Goal: Find specific page/section: Find specific page/section

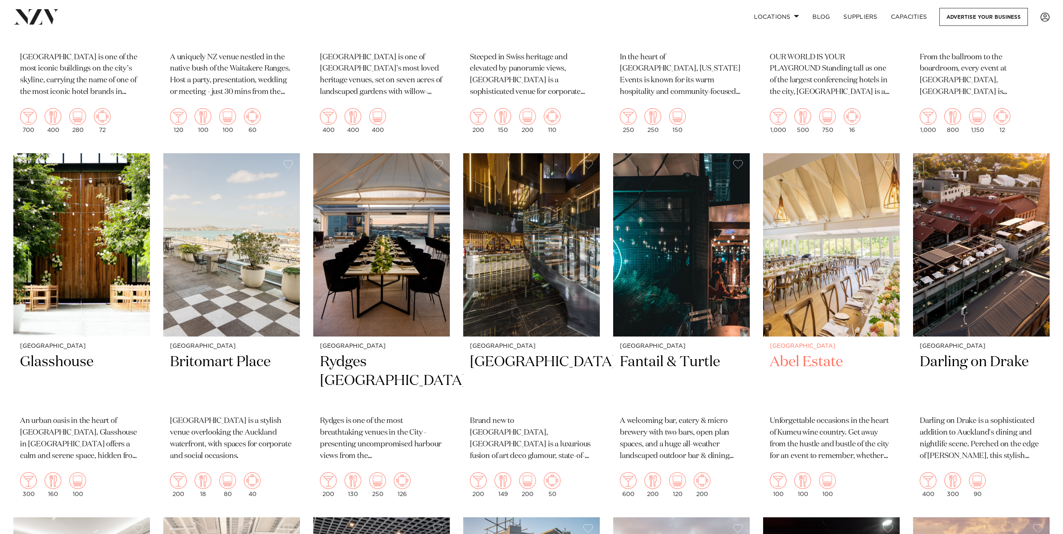
scroll to position [627, 0]
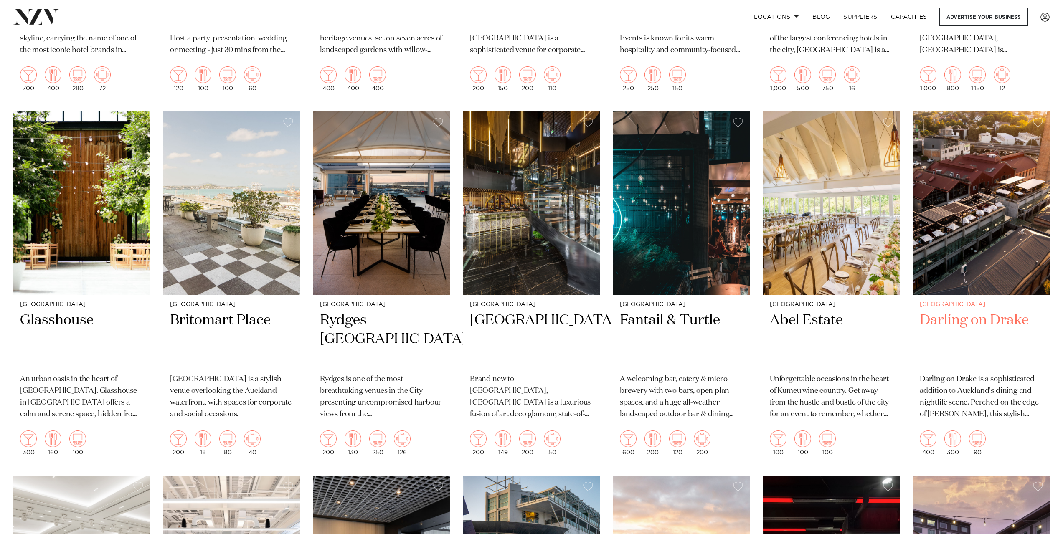
click at [980, 311] on h2 "Darling on Drake" at bounding box center [981, 339] width 123 height 56
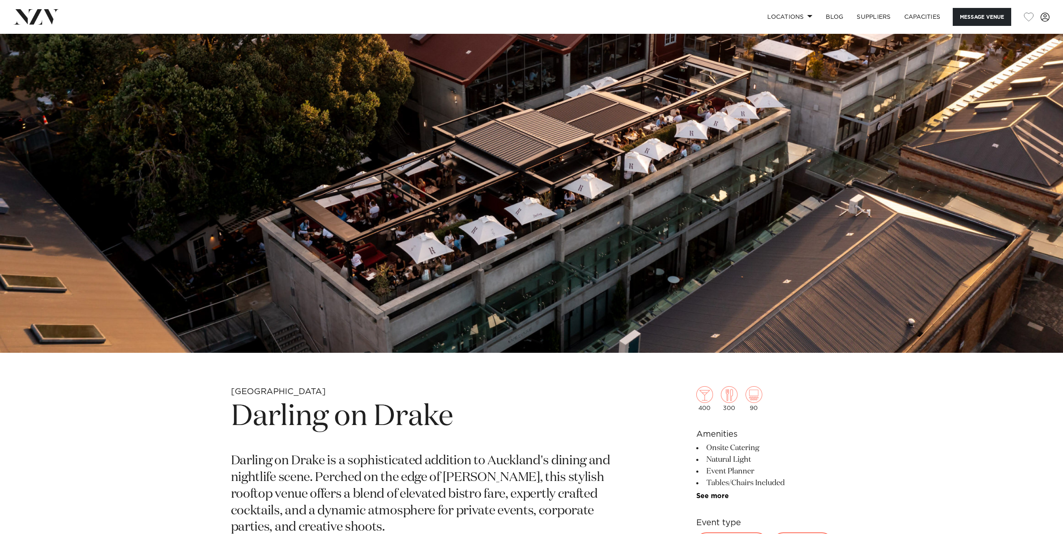
scroll to position [42, 0]
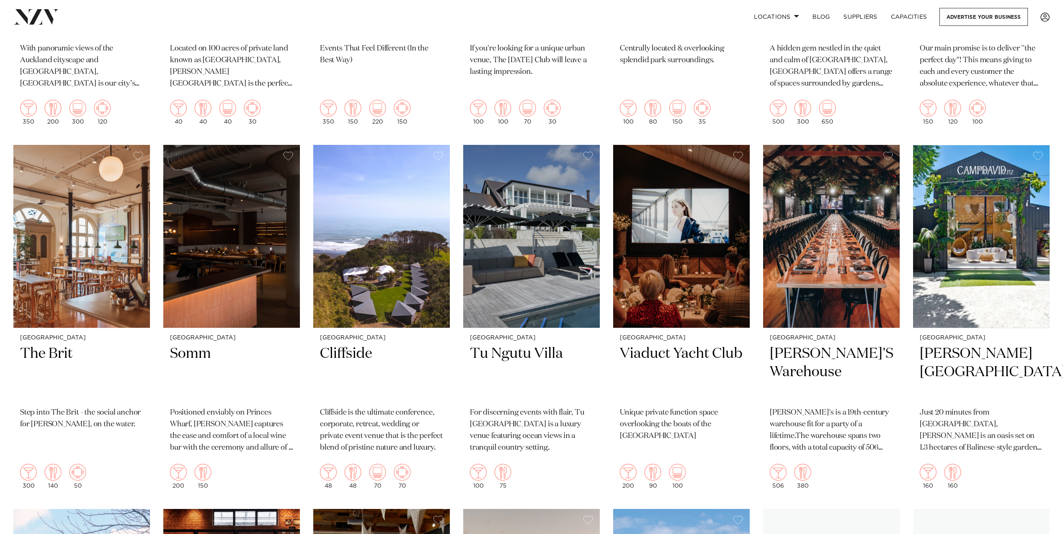
scroll to position [5474, 0]
